Goal: Check status: Check status

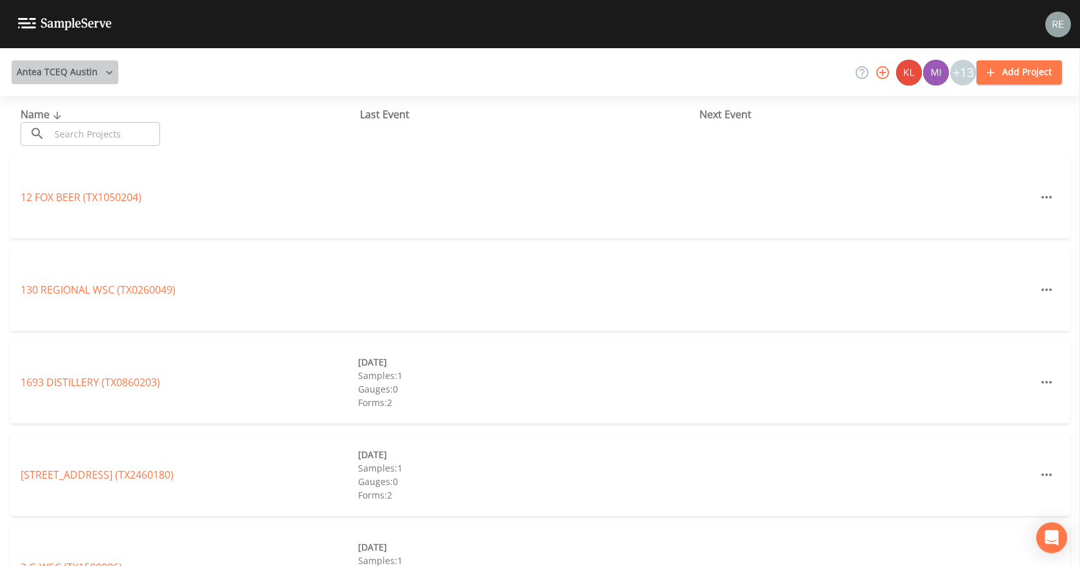
click at [87, 78] on button "Antea TCEQ Austin" at bounding box center [65, 72] width 107 height 24
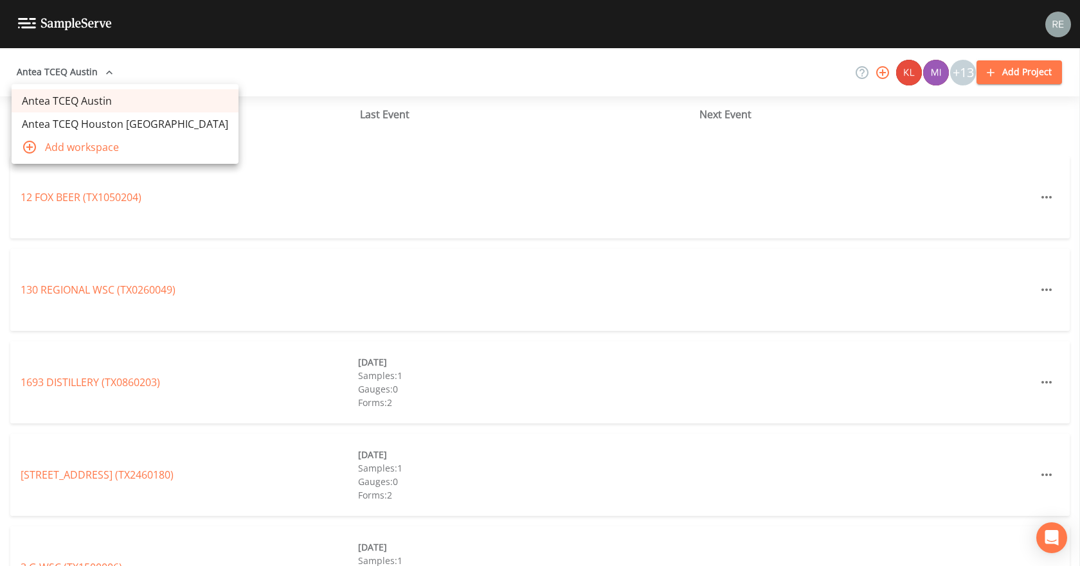
click at [99, 118] on link "Antea TCEQ Houston [GEOGRAPHIC_DATA]" at bounding box center [125, 123] width 227 height 23
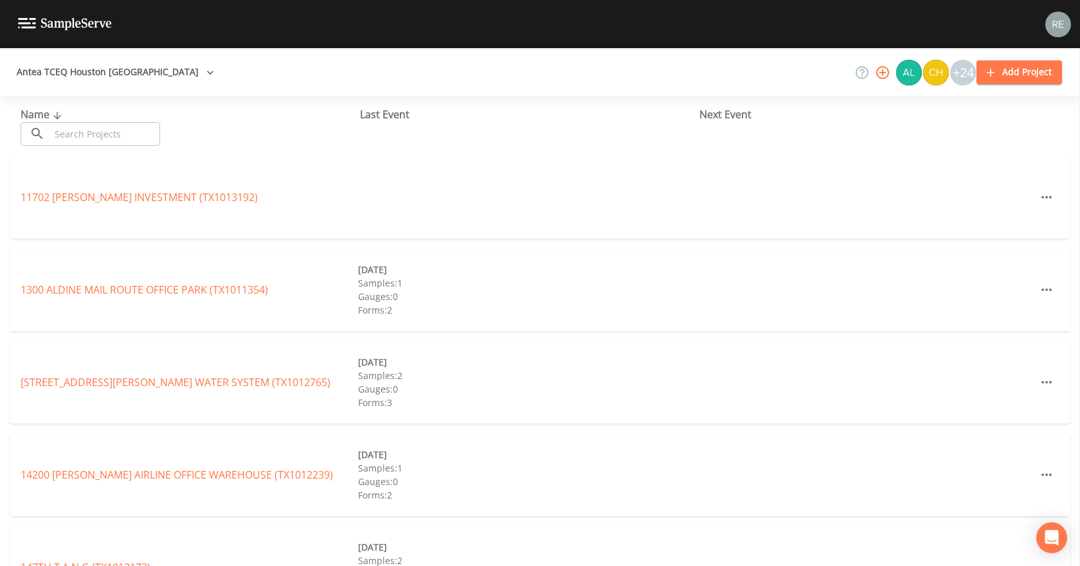
click at [105, 129] on input "text" at bounding box center [105, 134] width 110 height 24
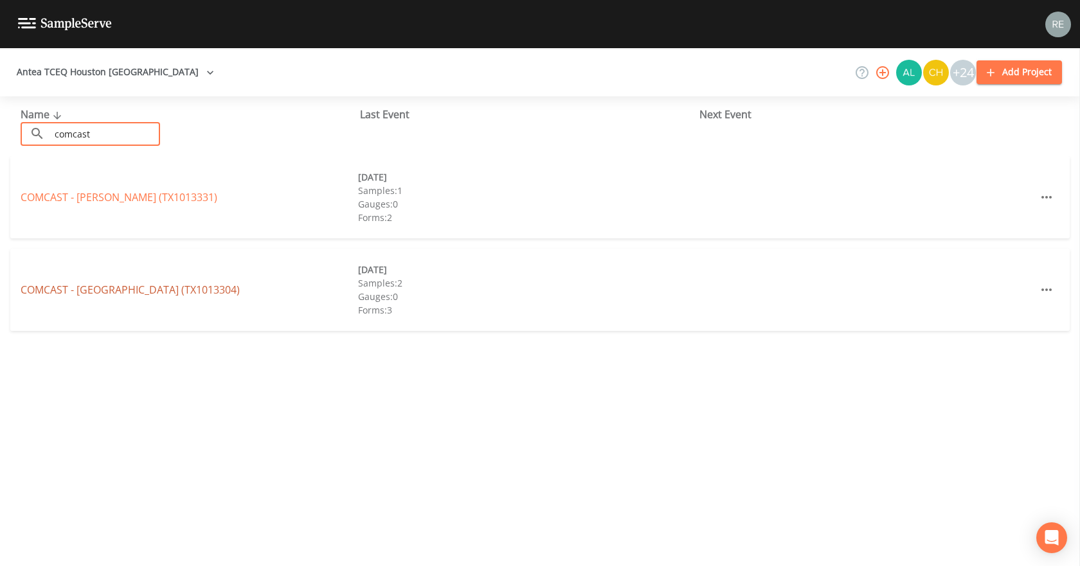
type input "comcast"
click at [149, 285] on link "COMCAST - [GEOGRAPHIC_DATA] (TX1013304)" at bounding box center [130, 290] width 219 height 14
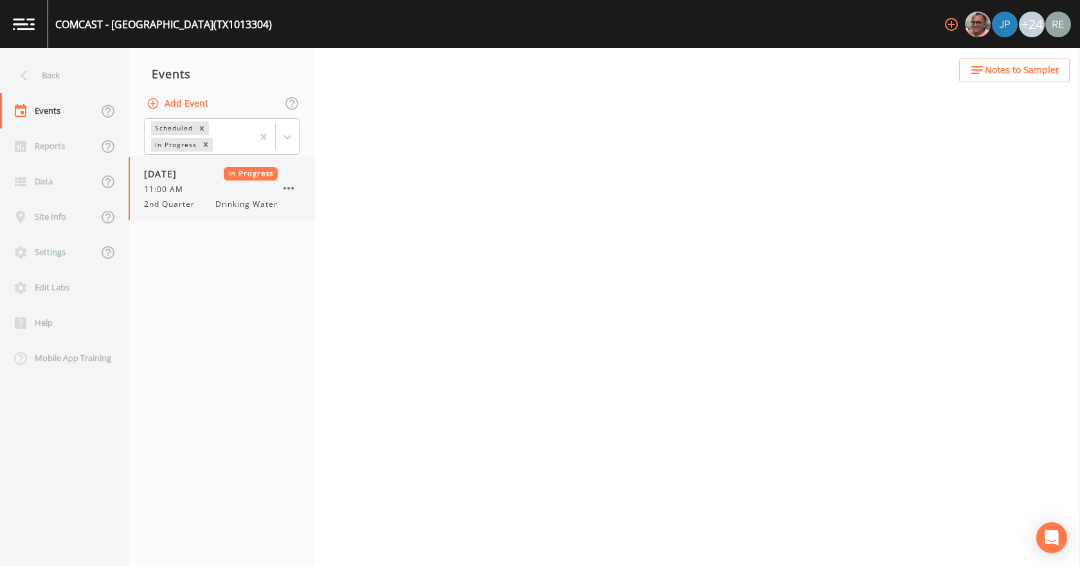
click at [181, 211] on div "[DATE] In Progress 11:00 AM 2nd Quarter Drinking Water" at bounding box center [222, 189] width 186 height 64
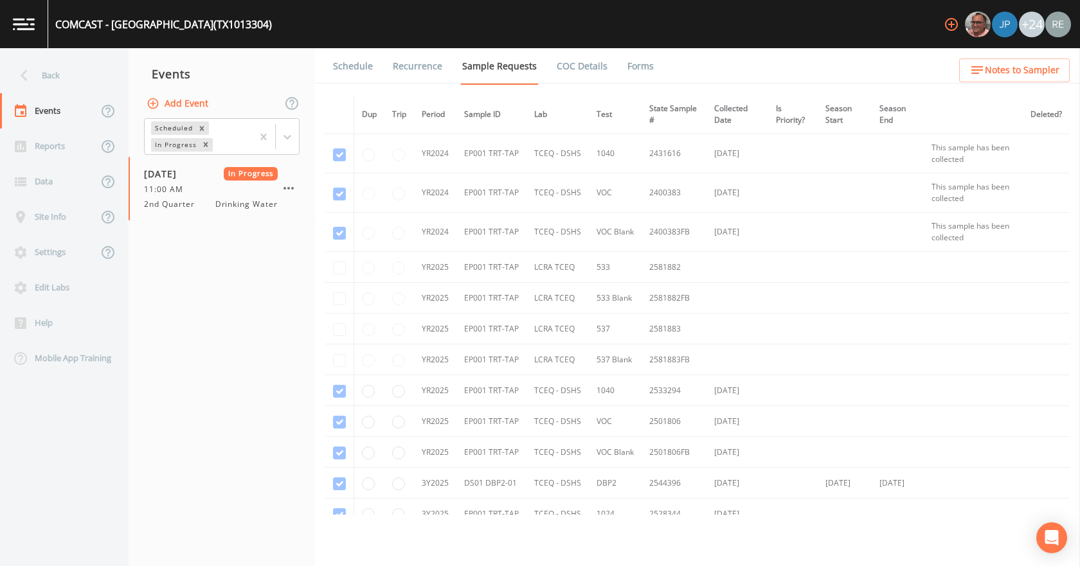
click at [363, 58] on link "Schedule" at bounding box center [353, 66] width 44 height 36
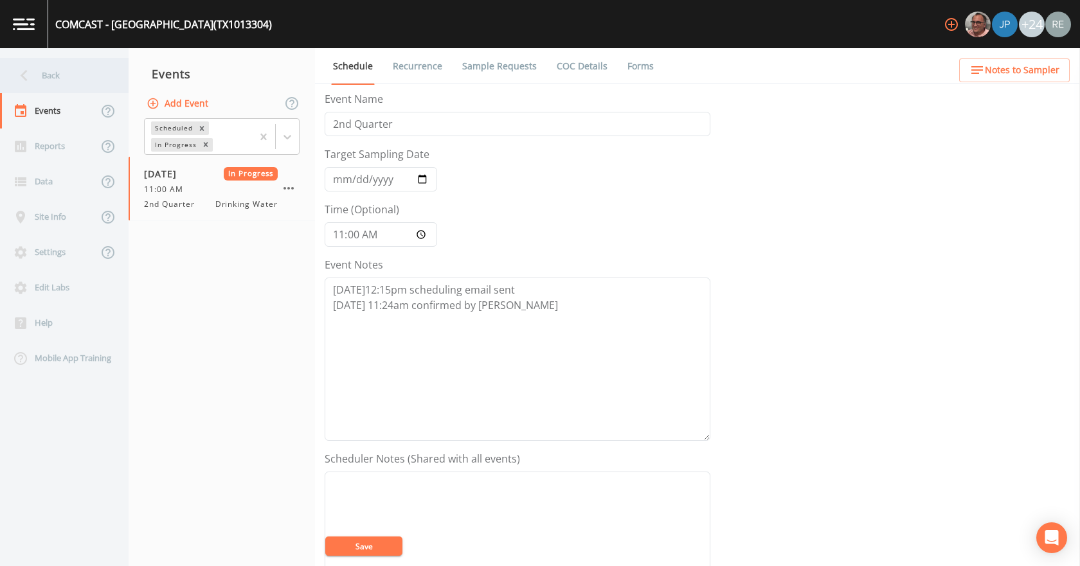
click at [28, 68] on icon at bounding box center [24, 75] width 22 height 22
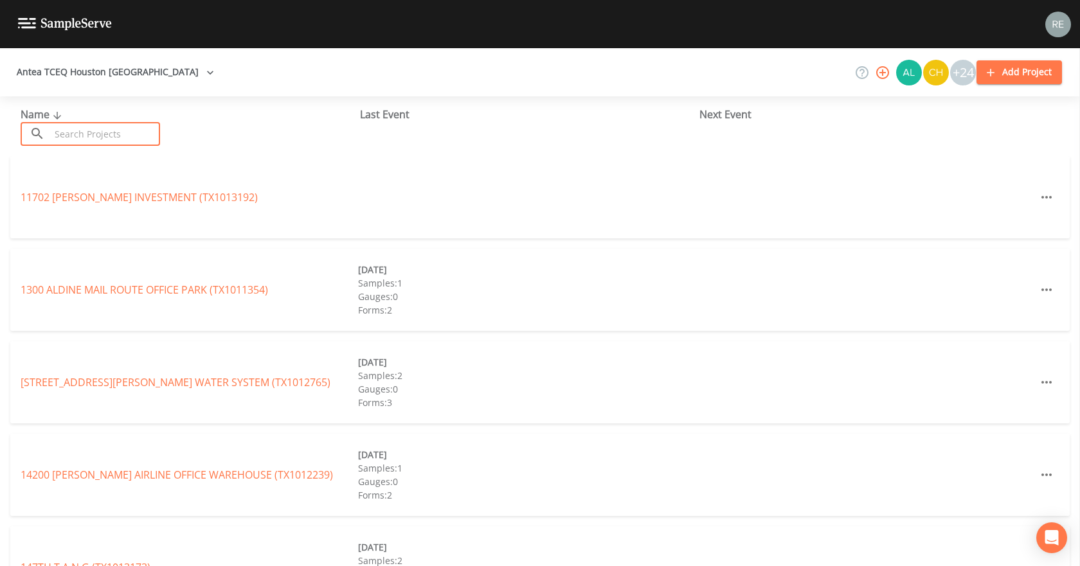
click at [78, 136] on input "text" at bounding box center [105, 134] width 110 height 24
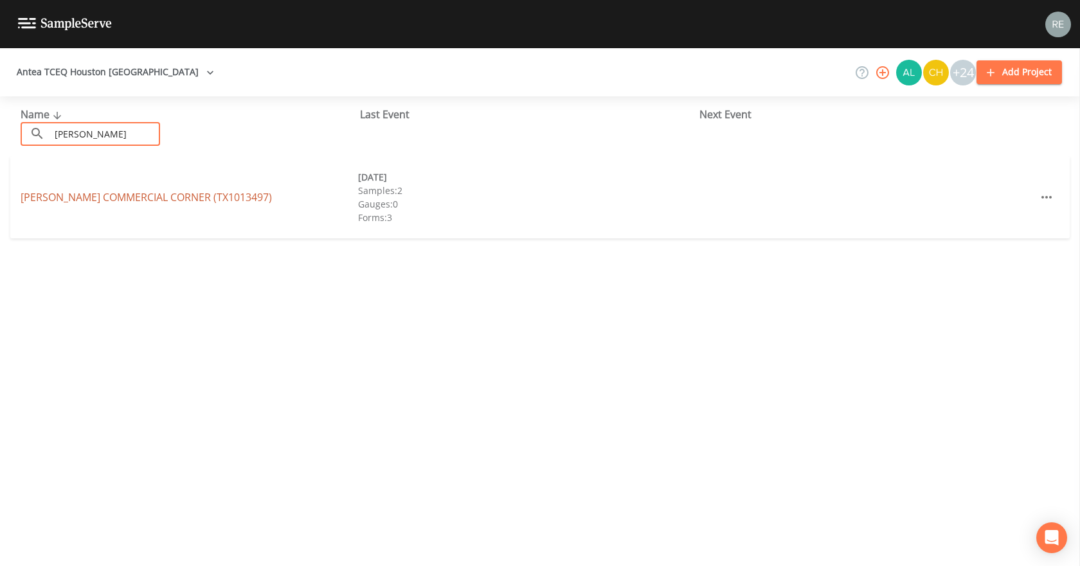
type input "[PERSON_NAME]"
click at [81, 199] on link "[PERSON_NAME][GEOGRAPHIC_DATA] (TX1013497)" at bounding box center [146, 197] width 251 height 14
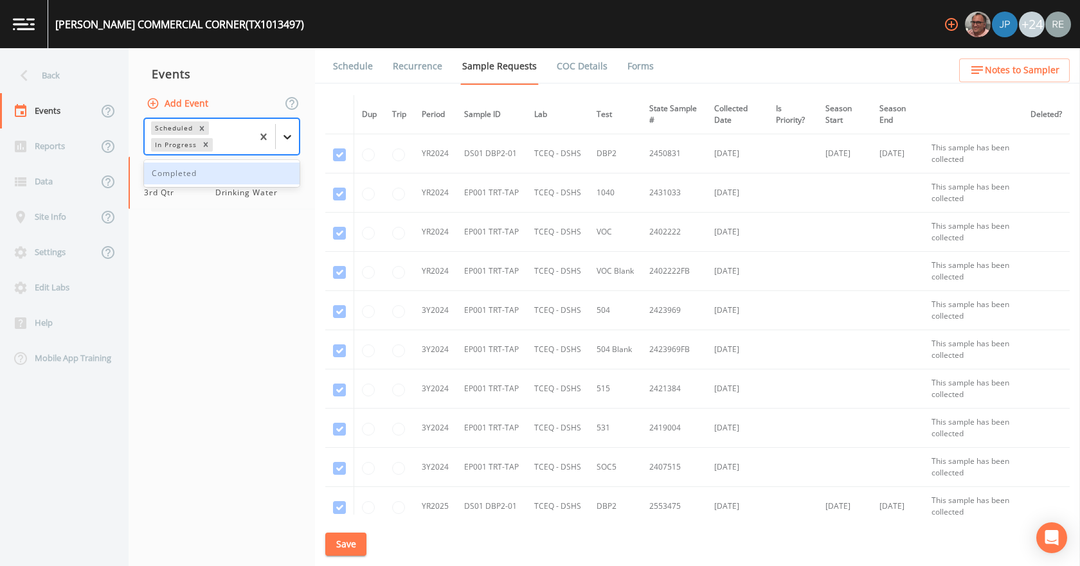
click at [285, 135] on icon at bounding box center [287, 136] width 13 height 13
click at [210, 170] on div "Completed" at bounding box center [222, 174] width 156 height 22
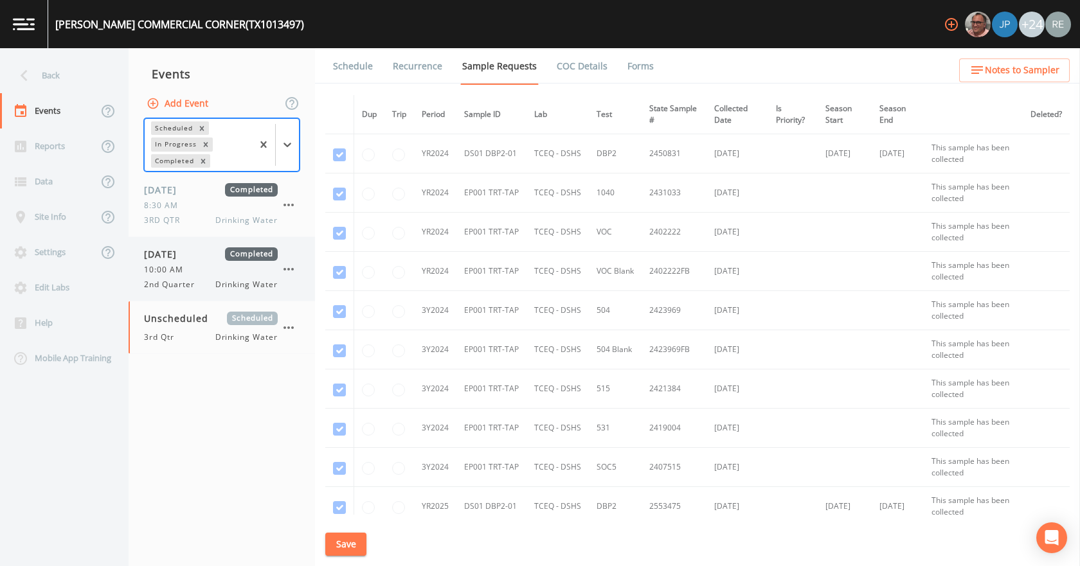
click at [179, 260] on span "[DATE]" at bounding box center [165, 253] width 42 height 13
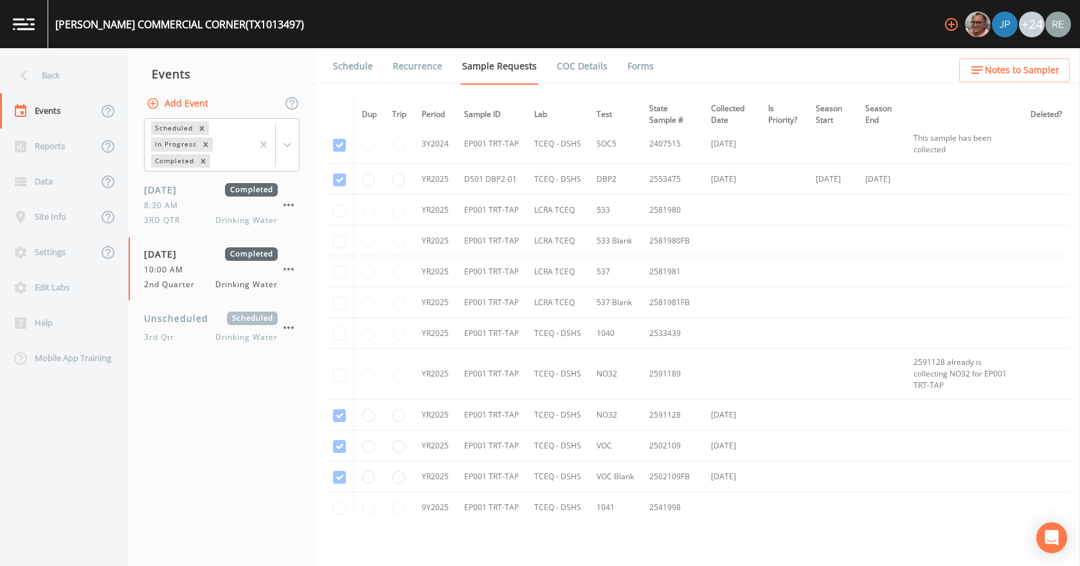
scroll to position [435, 0]
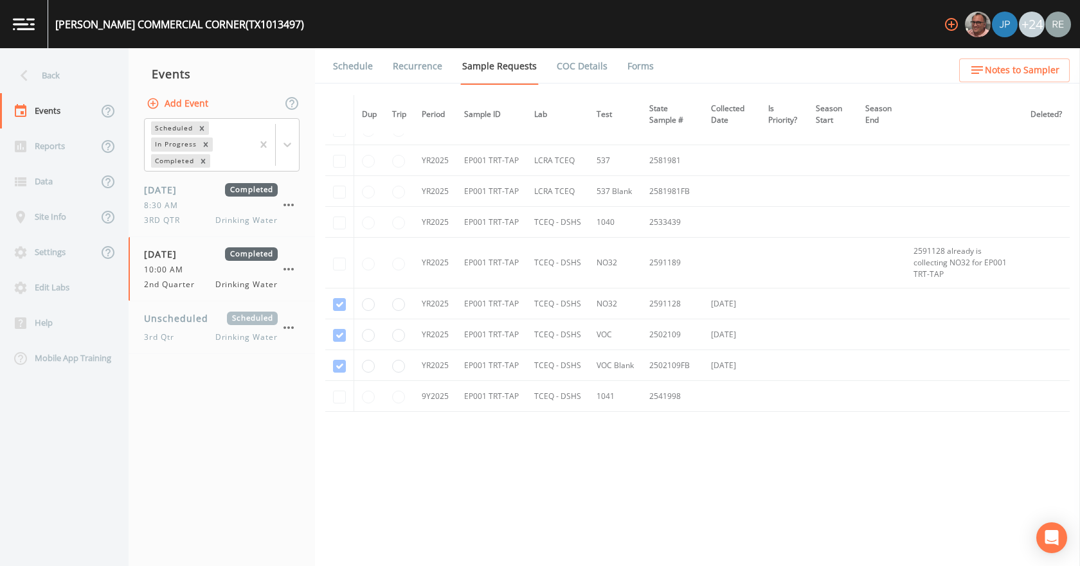
click at [364, 53] on link "Schedule" at bounding box center [353, 66] width 44 height 36
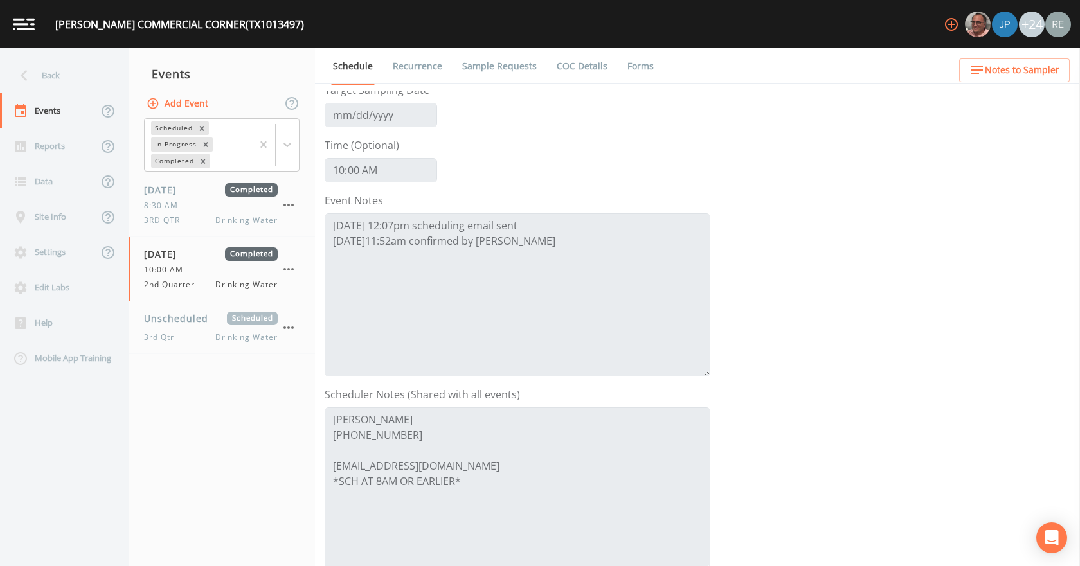
scroll to position [129, 0]
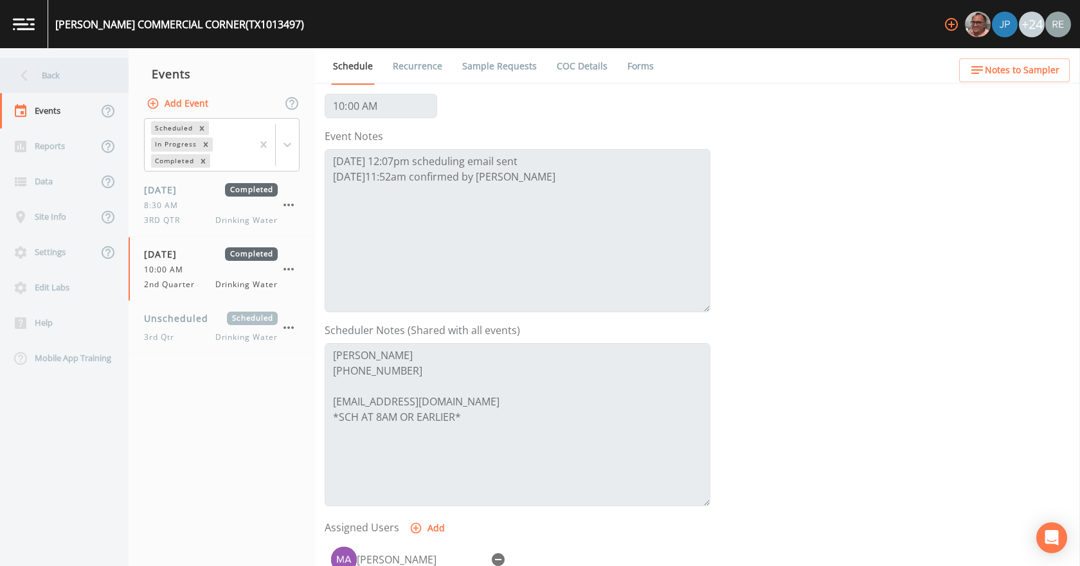
click at [42, 76] on div "Back" at bounding box center [58, 75] width 116 height 35
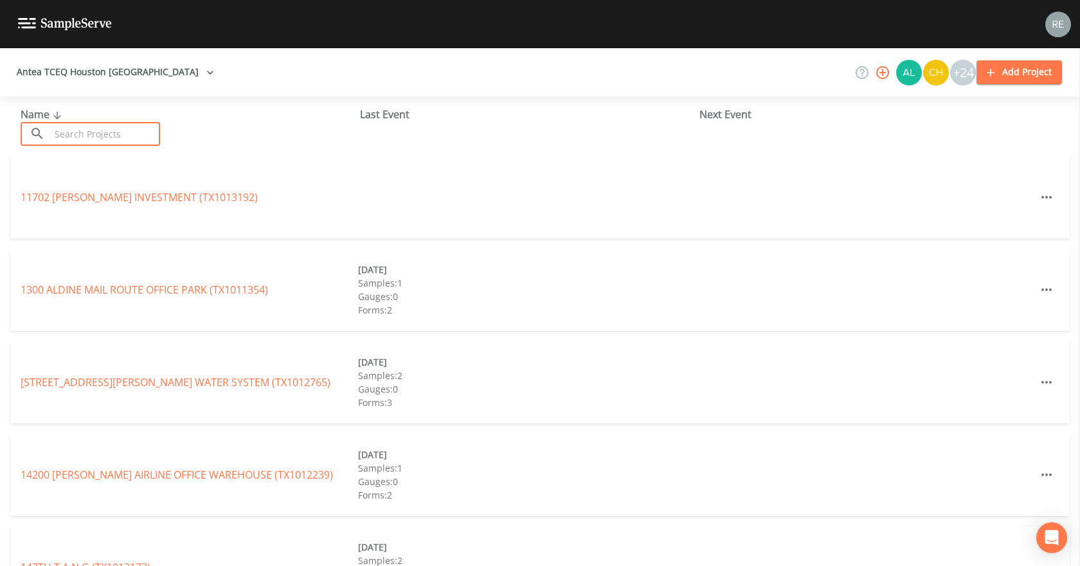
click at [64, 125] on input "text" at bounding box center [105, 134] width 110 height 24
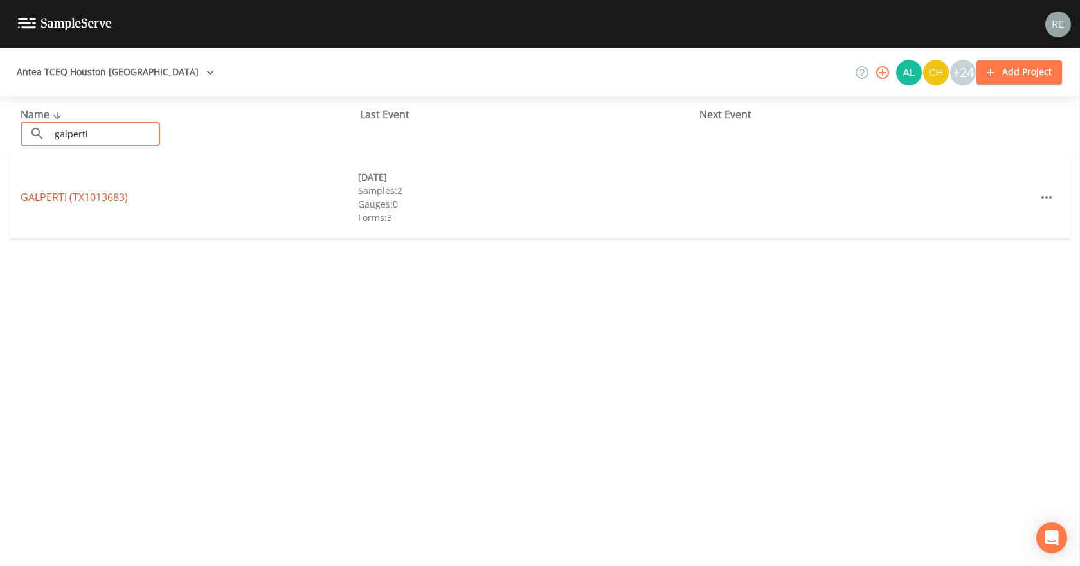
type input "galperti"
click at [102, 196] on link "GALPERTI (TX1013683)" at bounding box center [74, 197] width 107 height 14
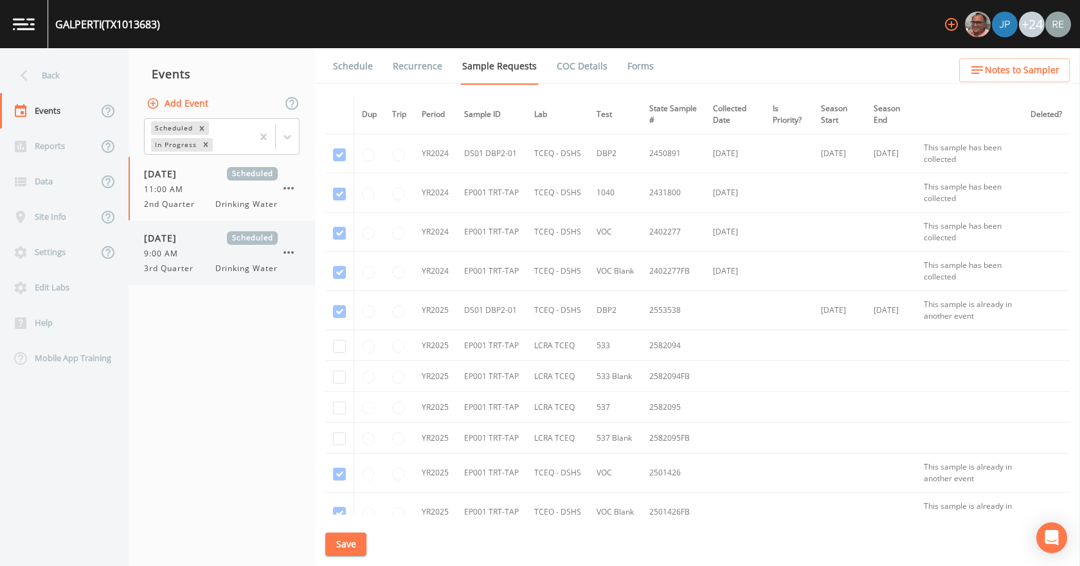
click at [193, 253] on div "9:00 AM" at bounding box center [211, 254] width 134 height 12
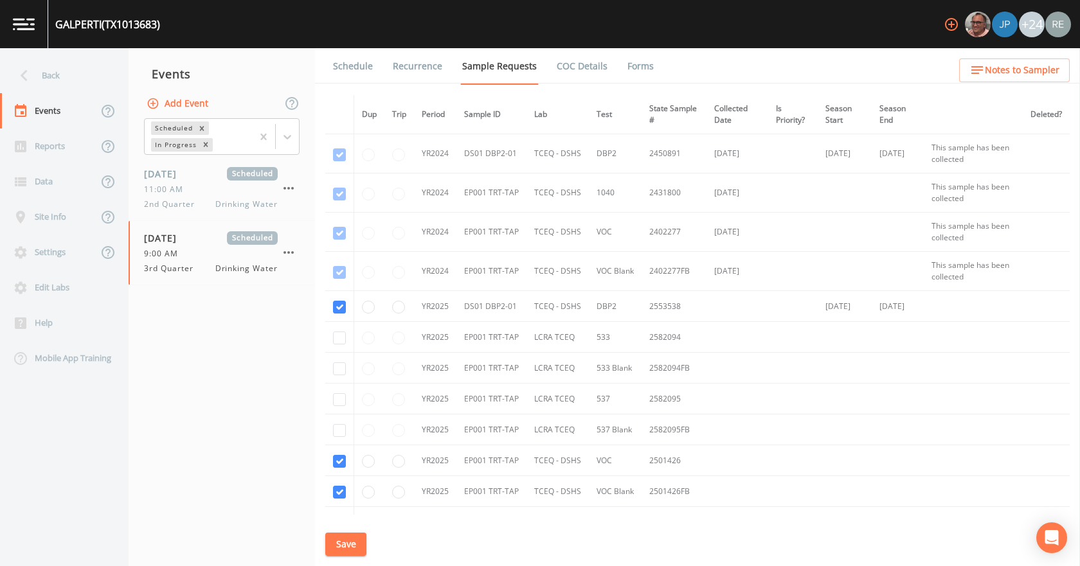
click at [350, 70] on link "Schedule" at bounding box center [353, 66] width 44 height 36
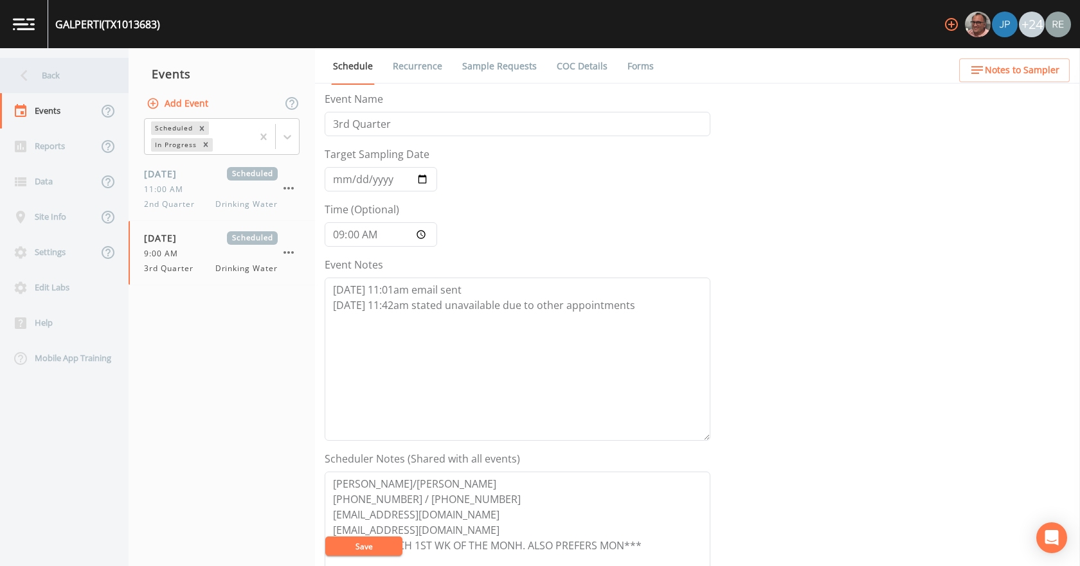
click at [57, 64] on div "Back" at bounding box center [58, 75] width 116 height 35
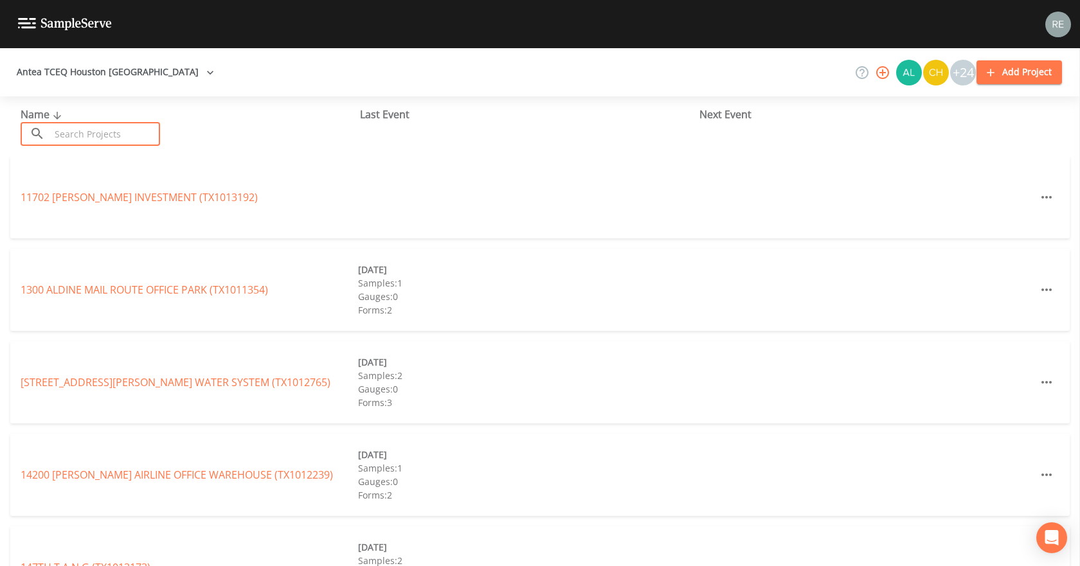
click at [103, 134] on input "text" at bounding box center [105, 134] width 110 height 24
click at [78, 140] on input "text" at bounding box center [105, 134] width 110 height 24
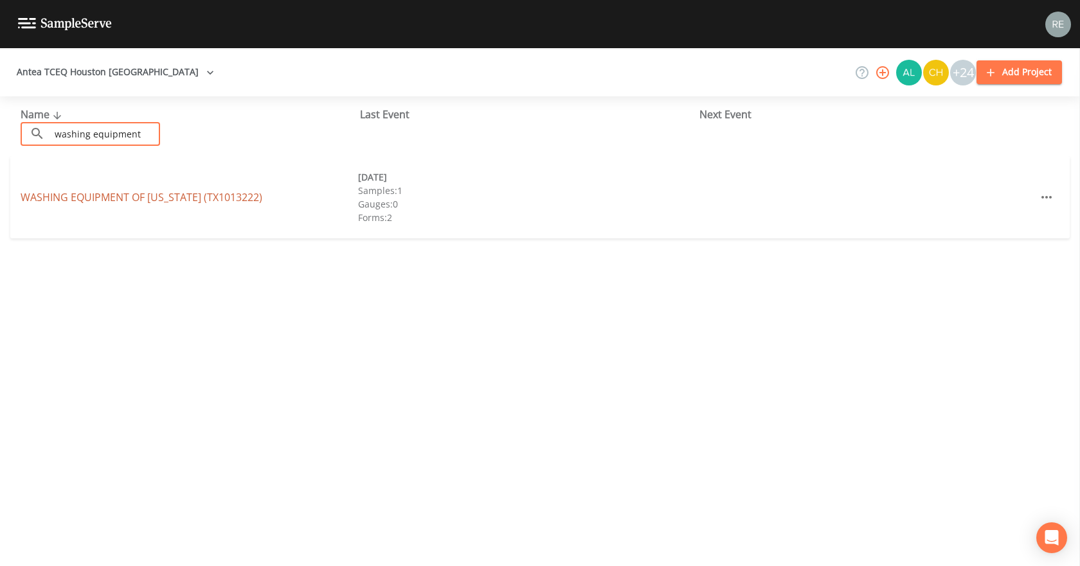
type input "washing equipment"
click at [112, 202] on link "WASHING EQUIPMENT OF [US_STATE] (TX1013222)" at bounding box center [142, 197] width 242 height 14
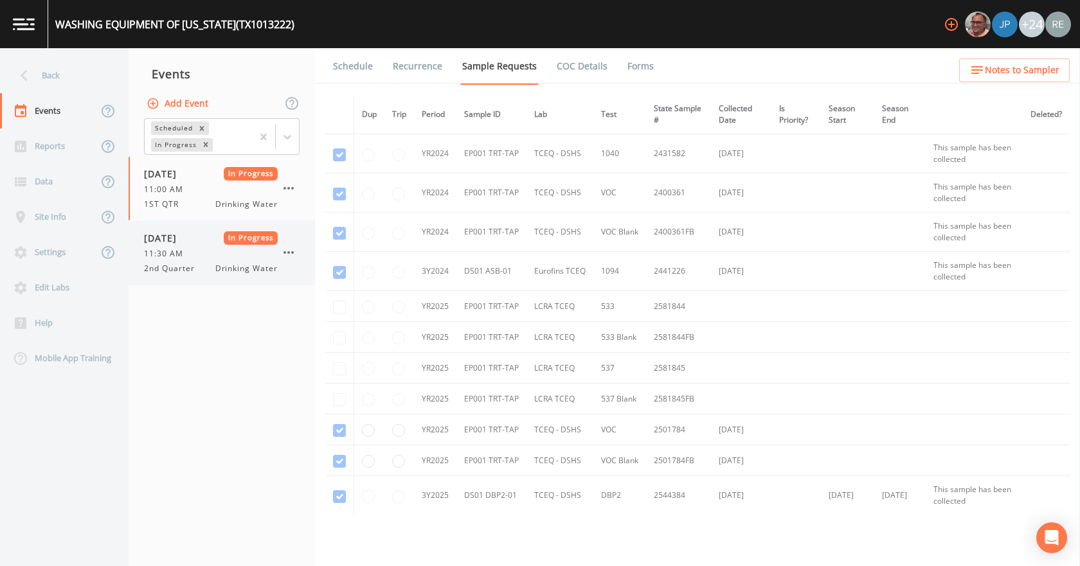
click at [177, 250] on span "11:30 AM" at bounding box center [167, 254] width 47 height 12
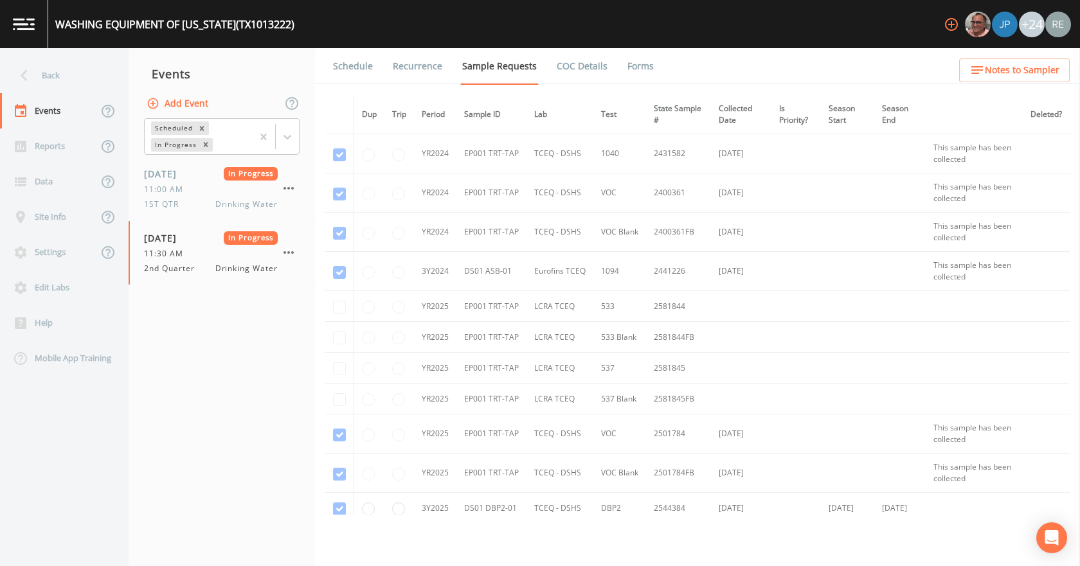
click at [359, 71] on link "Schedule" at bounding box center [353, 66] width 44 height 36
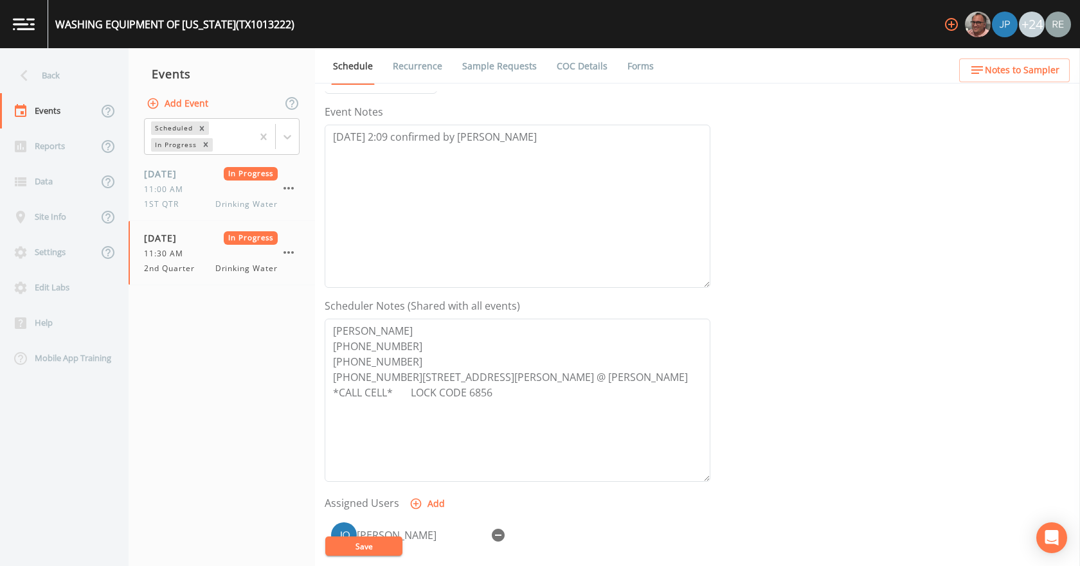
scroll to position [148, 0]
click at [55, 75] on div "Back" at bounding box center [58, 75] width 116 height 35
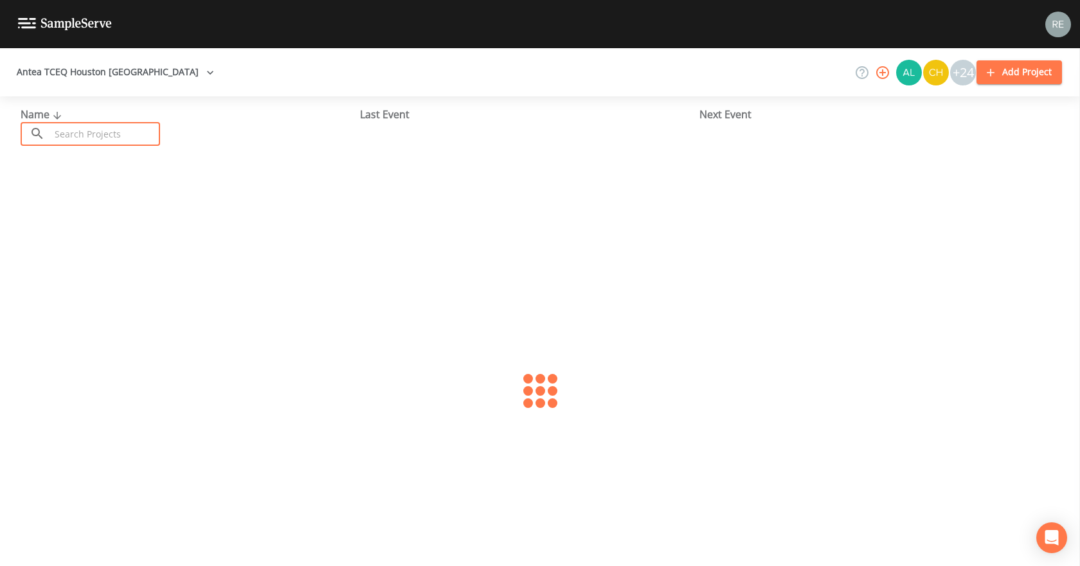
click at [60, 133] on input "text" at bounding box center [105, 134] width 110 height 24
type input "1013304"
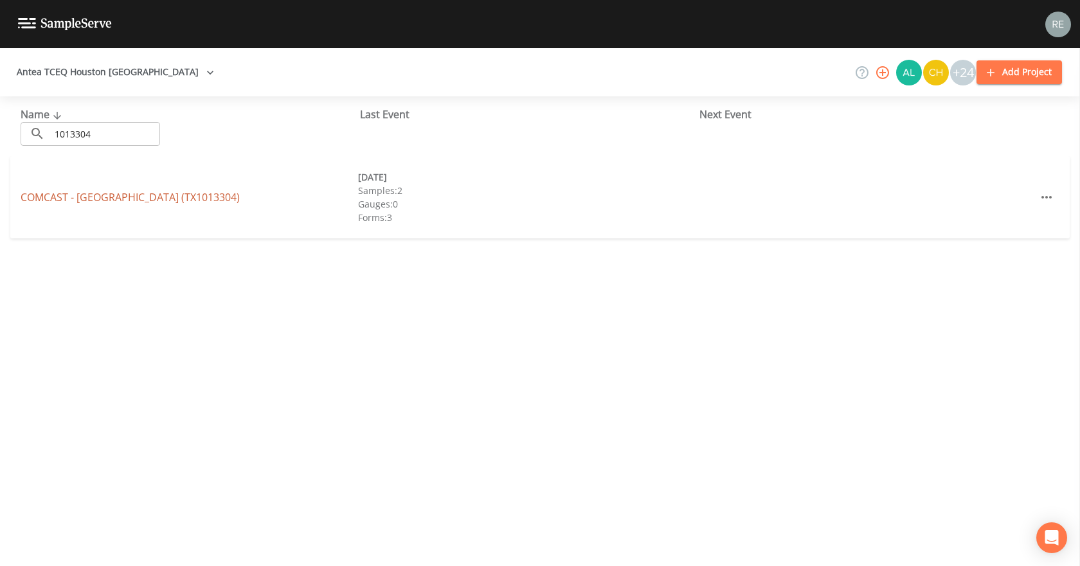
click at [73, 190] on link "COMCAST - [GEOGRAPHIC_DATA] (TX1013304)" at bounding box center [130, 197] width 219 height 14
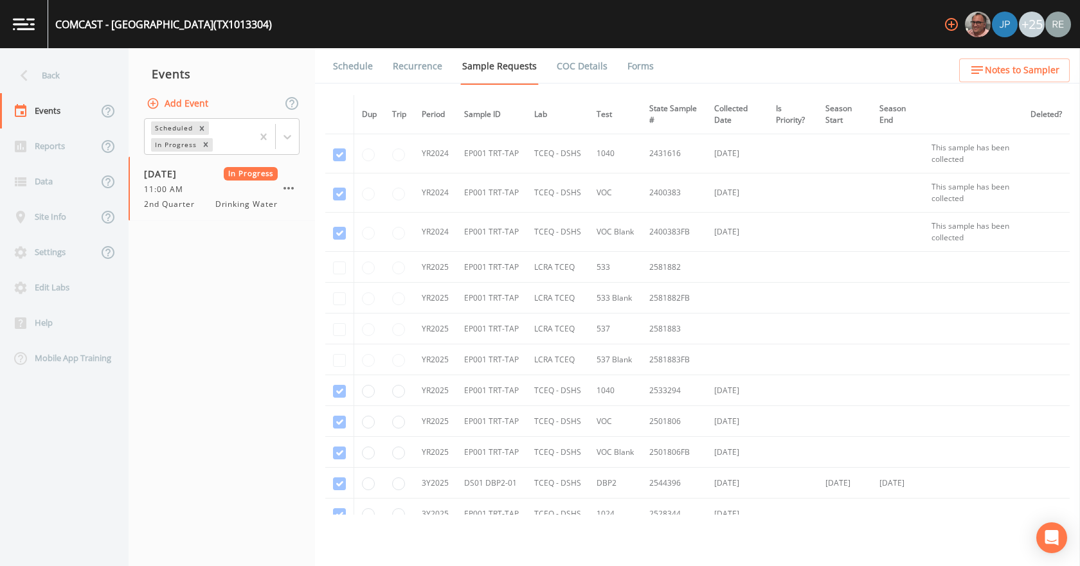
click at [1032, 73] on span "Notes to Sampler" at bounding box center [1022, 70] width 75 height 16
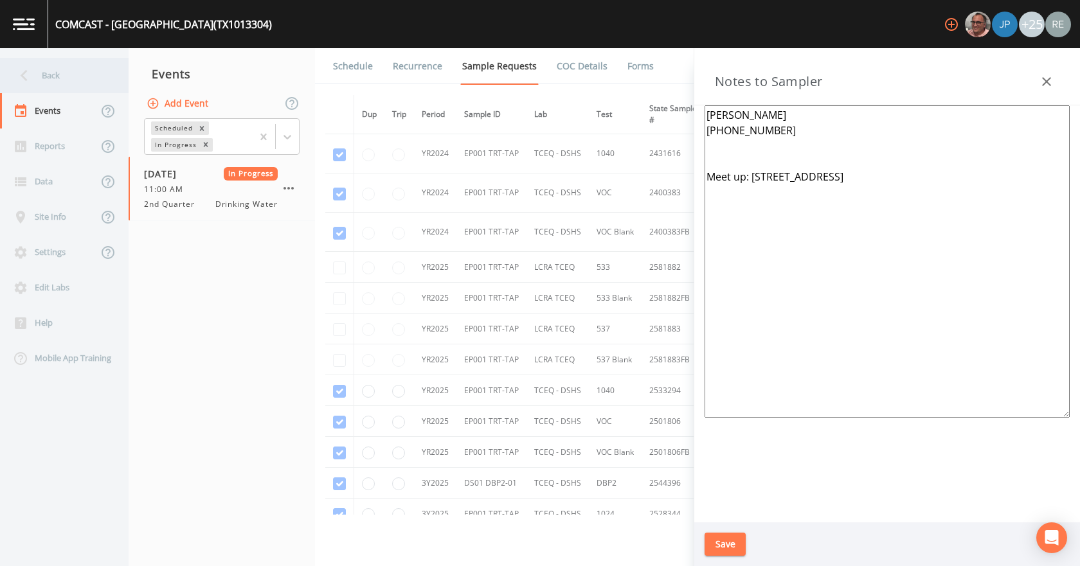
click at [68, 93] on div "Back" at bounding box center [58, 75] width 116 height 35
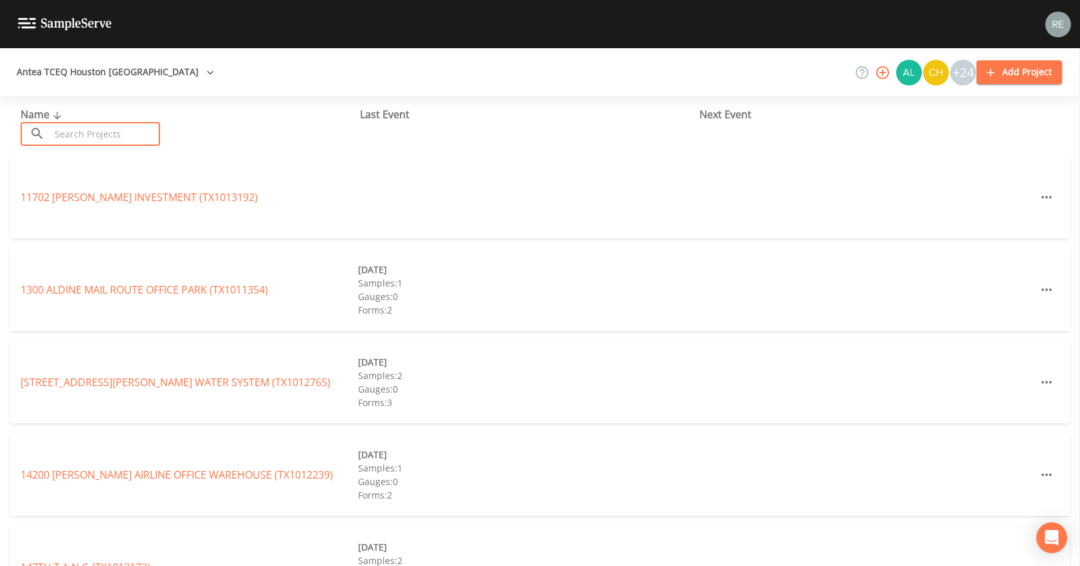
click at [93, 127] on input "text" at bounding box center [105, 134] width 110 height 24
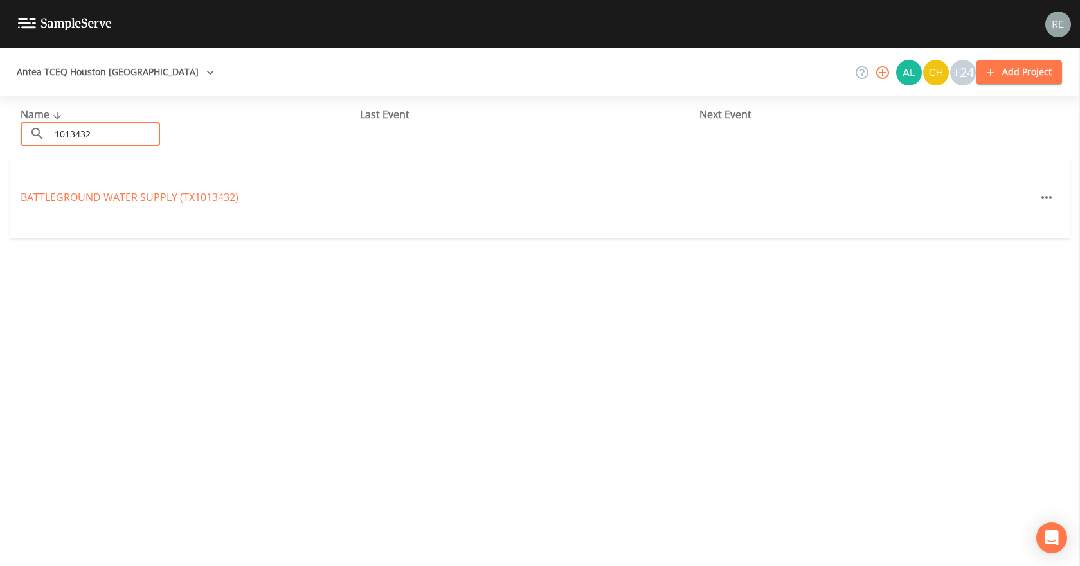
type input "1013432"
drag, startPoint x: 66, startPoint y: 166, endPoint x: 82, endPoint y: 200, distance: 37.9
click at [82, 200] on link "BATTLEGROUND WATER SUPPLY (TX1013432)" at bounding box center [130, 197] width 218 height 14
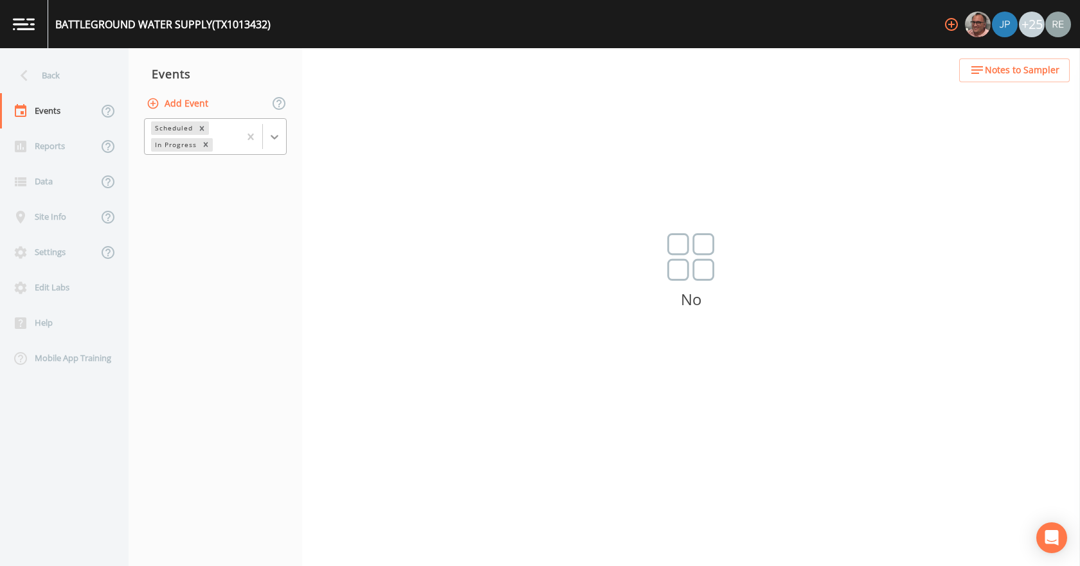
click at [276, 138] on icon at bounding box center [275, 137] width 8 height 4
click at [227, 176] on div "Completed" at bounding box center [215, 174] width 143 height 22
click at [69, 82] on div "Back" at bounding box center [58, 75] width 116 height 35
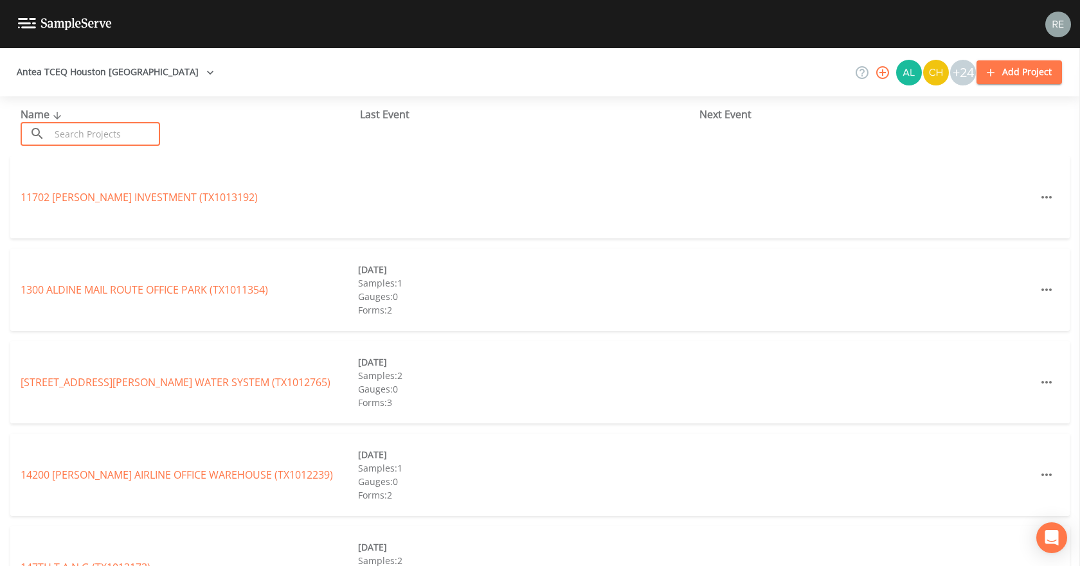
click at [107, 140] on input "text" at bounding box center [105, 134] width 110 height 24
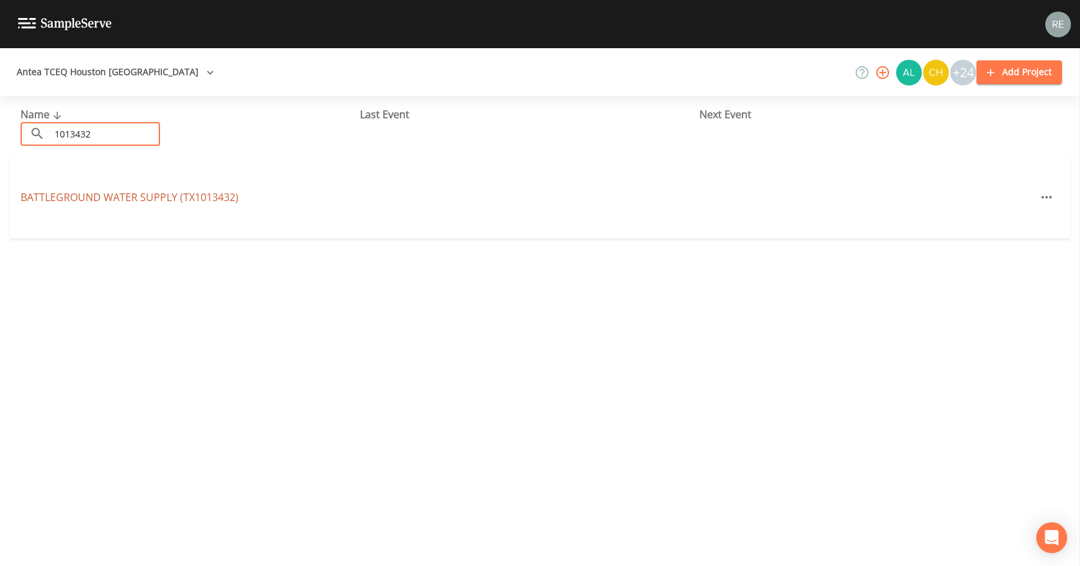
type input "1013432"
click at [85, 196] on link "BATTLEGROUND WATER SUPPLY (TX1013432)" at bounding box center [130, 197] width 218 height 14
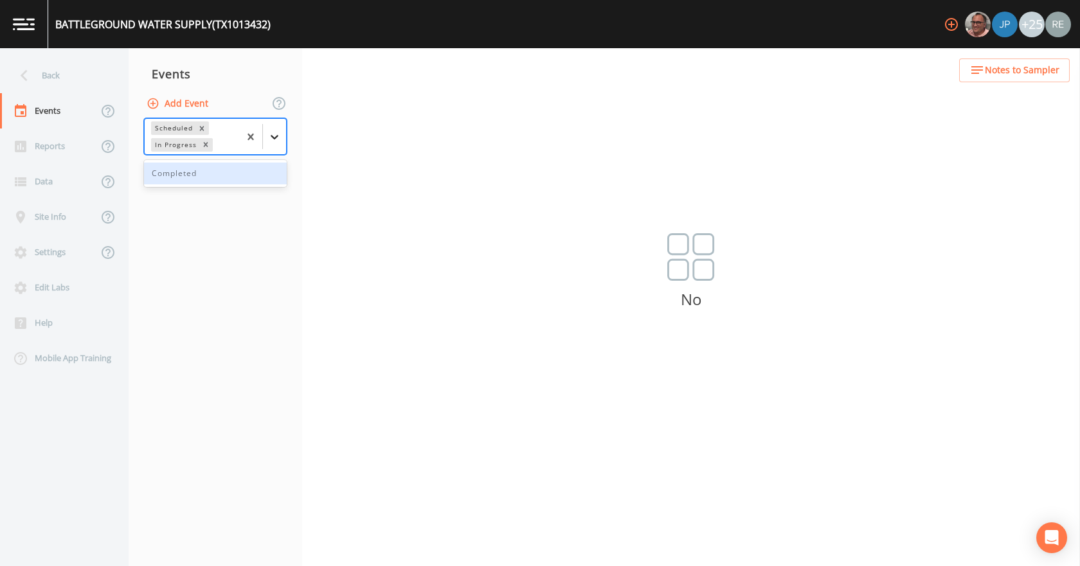
click at [270, 135] on icon at bounding box center [274, 136] width 13 height 13
click at [222, 180] on div "Completed" at bounding box center [215, 174] width 143 height 22
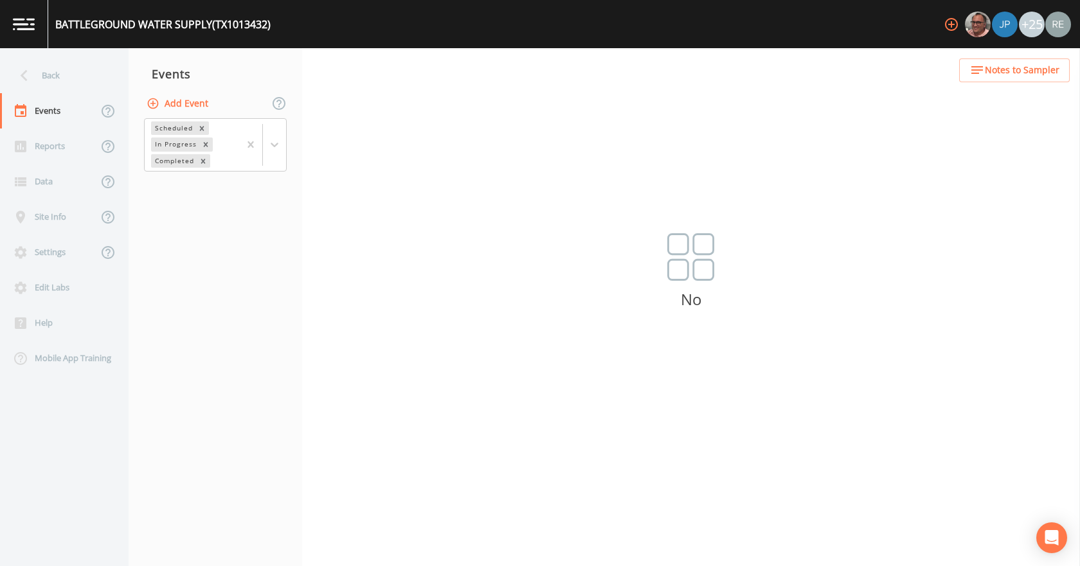
click at [208, 188] on nav "Events Add Event Scheduled In Progress Completed" at bounding box center [216, 307] width 174 height 518
click at [983, 71] on icon "button" at bounding box center [976, 69] width 15 height 15
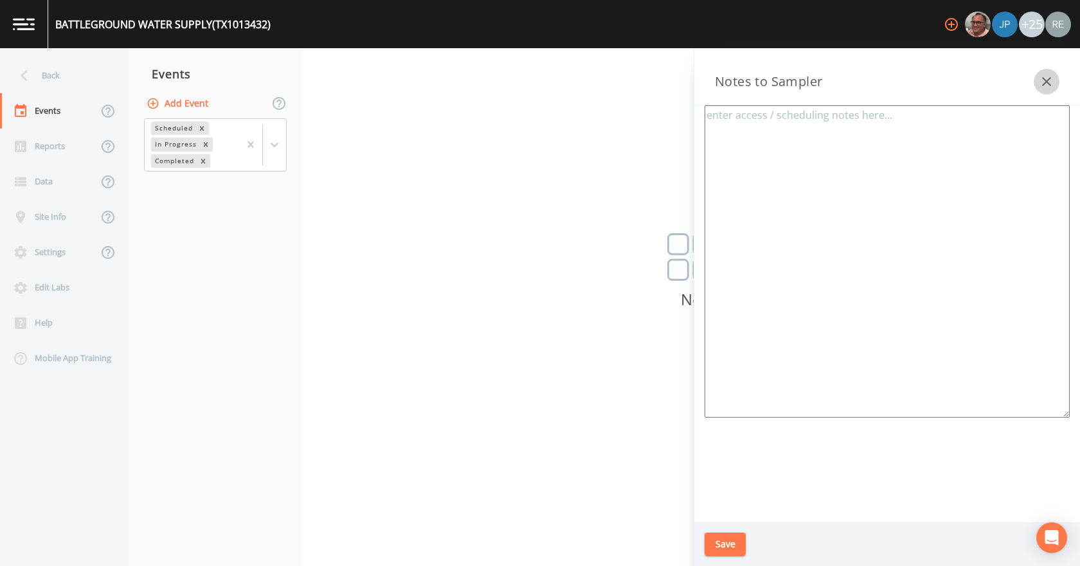
click at [1046, 74] on icon "button" at bounding box center [1046, 81] width 15 height 15
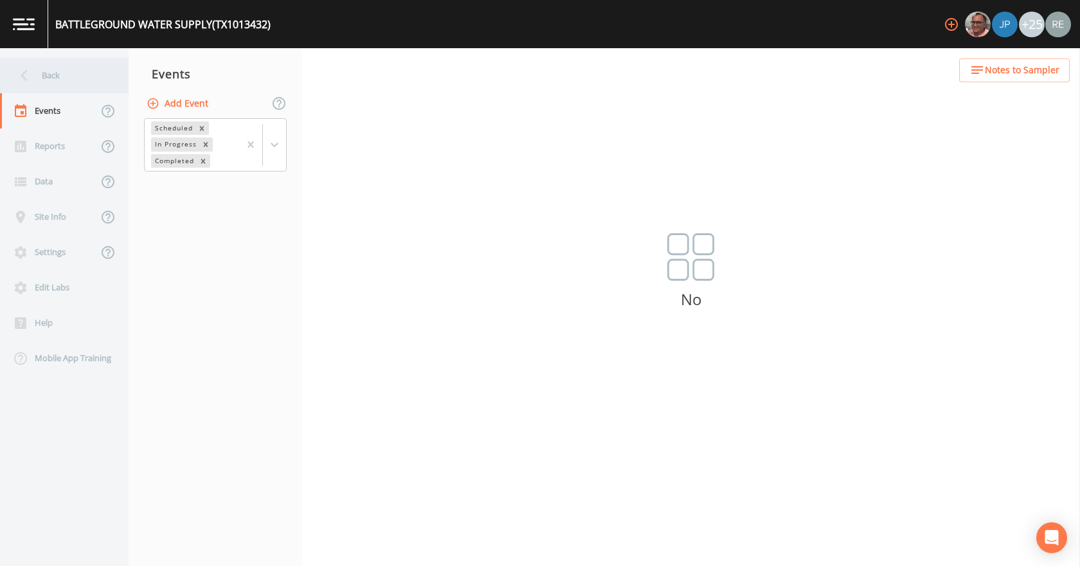
click at [102, 73] on div "Back" at bounding box center [58, 75] width 116 height 35
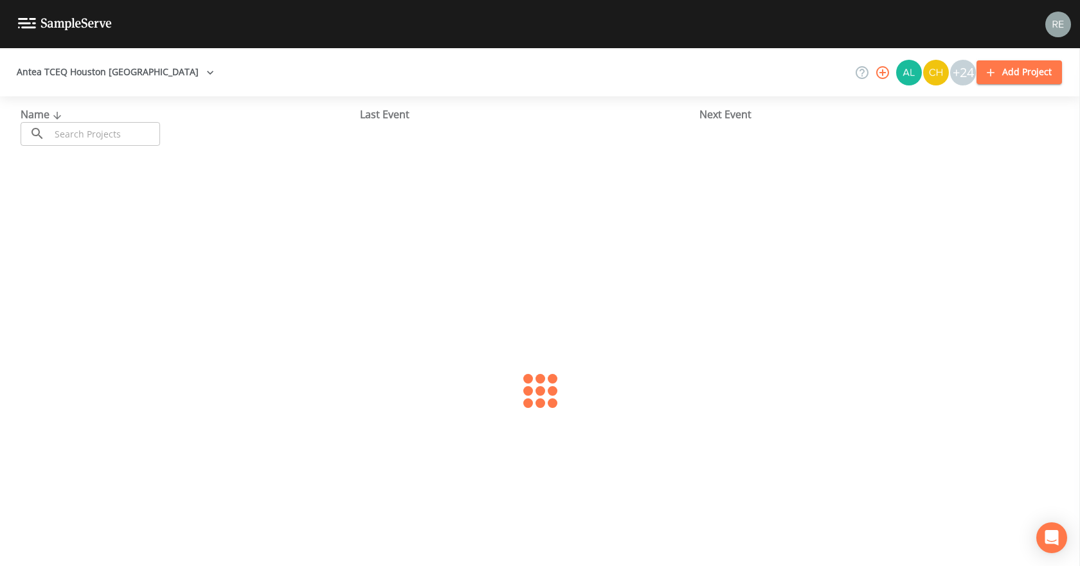
click at [102, 73] on button "Antea TCEQ Houston [GEOGRAPHIC_DATA]" at bounding box center [116, 72] width 208 height 24
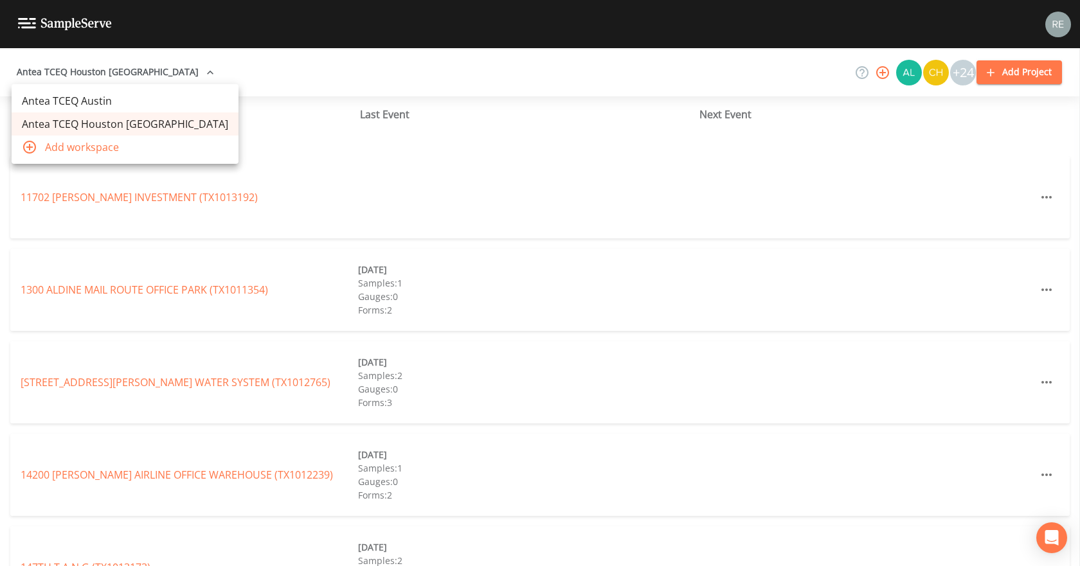
click at [290, 182] on div at bounding box center [540, 283] width 1080 height 566
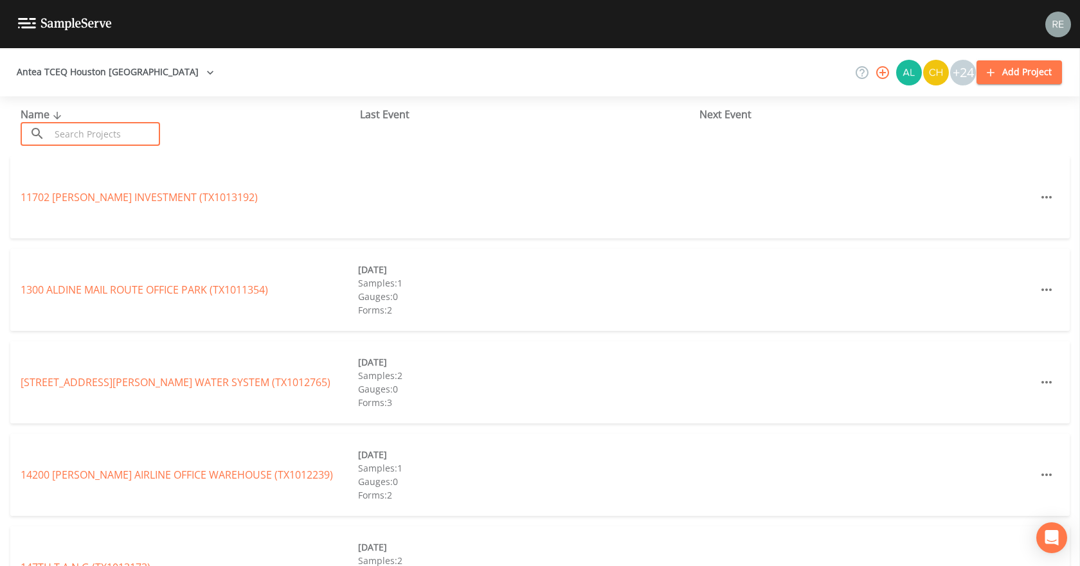
click at [150, 139] on input "text" at bounding box center [105, 134] width 110 height 24
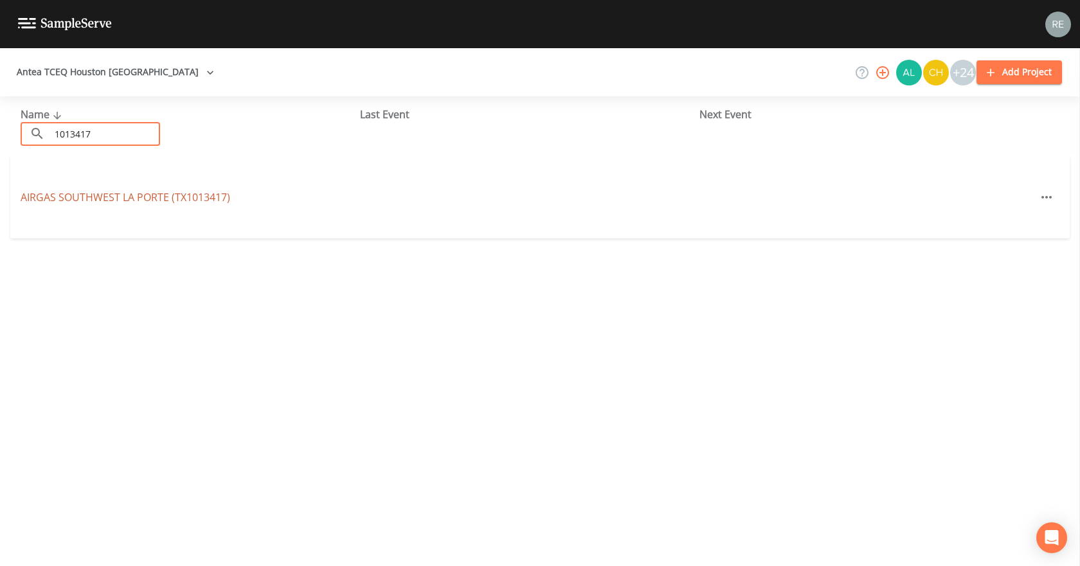
type input "1013417"
click at [106, 199] on link "[GEOGRAPHIC_DATA] (TX1013417)" at bounding box center [126, 197] width 210 height 14
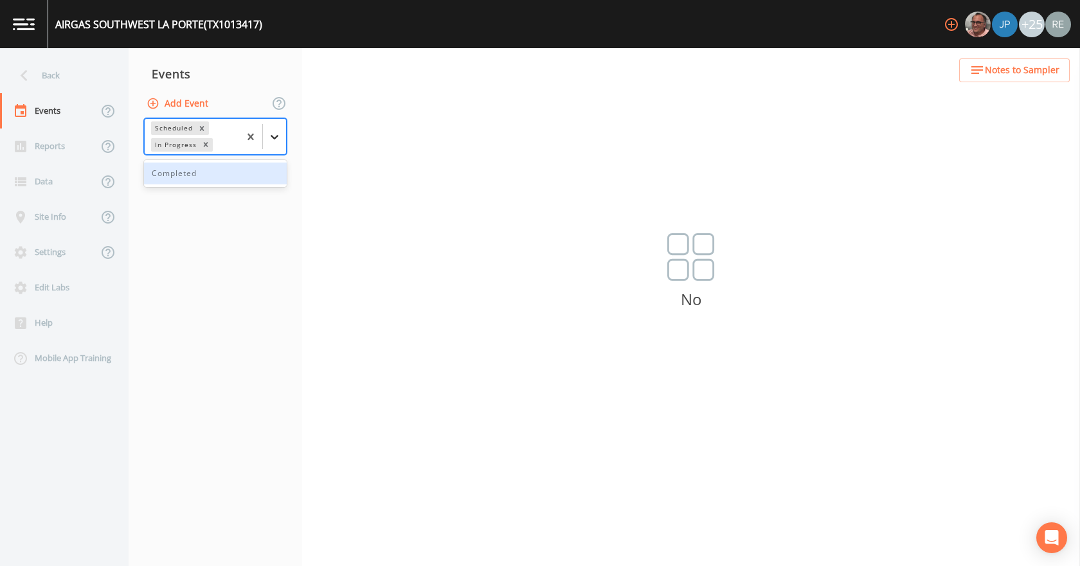
click at [275, 131] on icon at bounding box center [274, 136] width 13 height 13
click at [220, 173] on div "Completed" at bounding box center [215, 174] width 143 height 22
click at [219, 197] on nav "Events Add Event option Completed, selected. Scheduled In Progress Completed" at bounding box center [216, 307] width 174 height 518
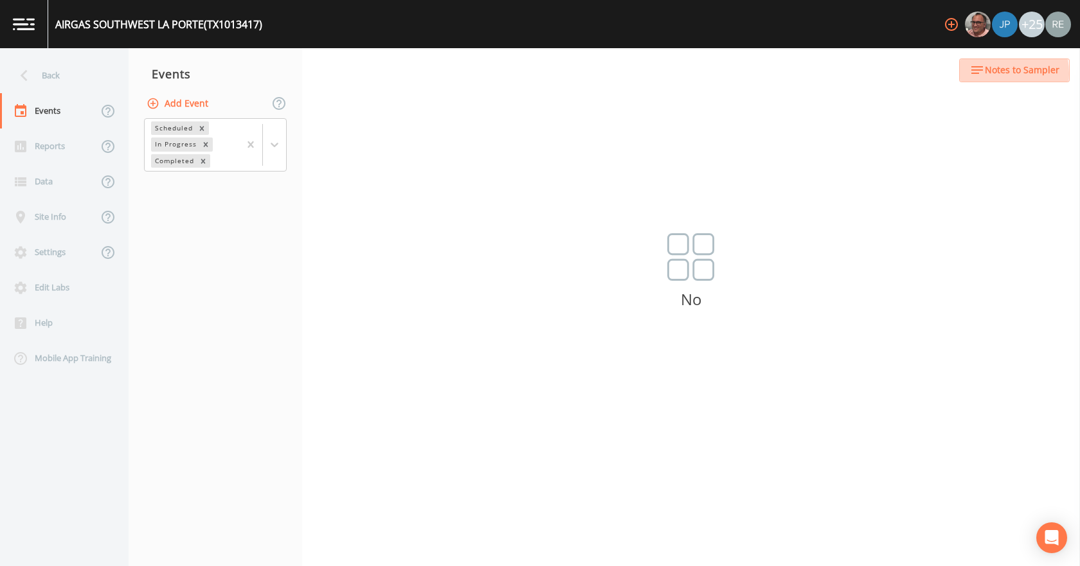
click at [990, 73] on span "Notes to Sampler" at bounding box center [1022, 70] width 75 height 16
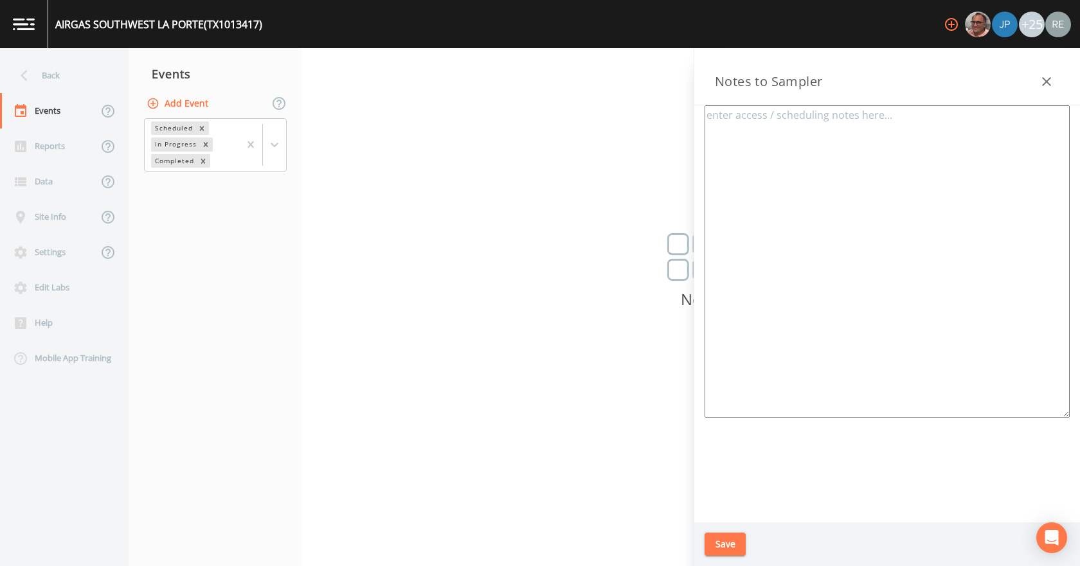
click at [219, 213] on nav "Events Add Event Scheduled In Progress Completed" at bounding box center [216, 307] width 174 height 518
click at [1043, 84] on icon "button" at bounding box center [1046, 81] width 15 height 15
